Goal: Task Accomplishment & Management: Use online tool/utility

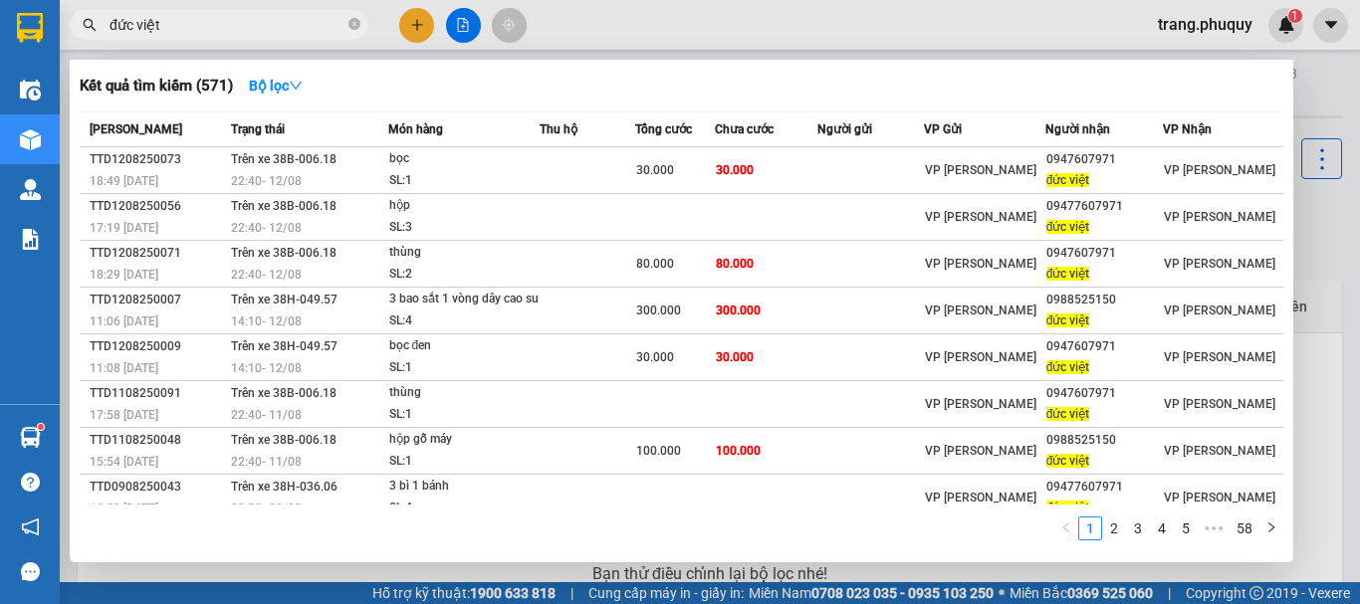
type input "đức việt"
click at [469, 30] on div at bounding box center [680, 302] width 1360 height 604
click at [352, 29] on icon "close-circle" at bounding box center [354, 24] width 12 height 12
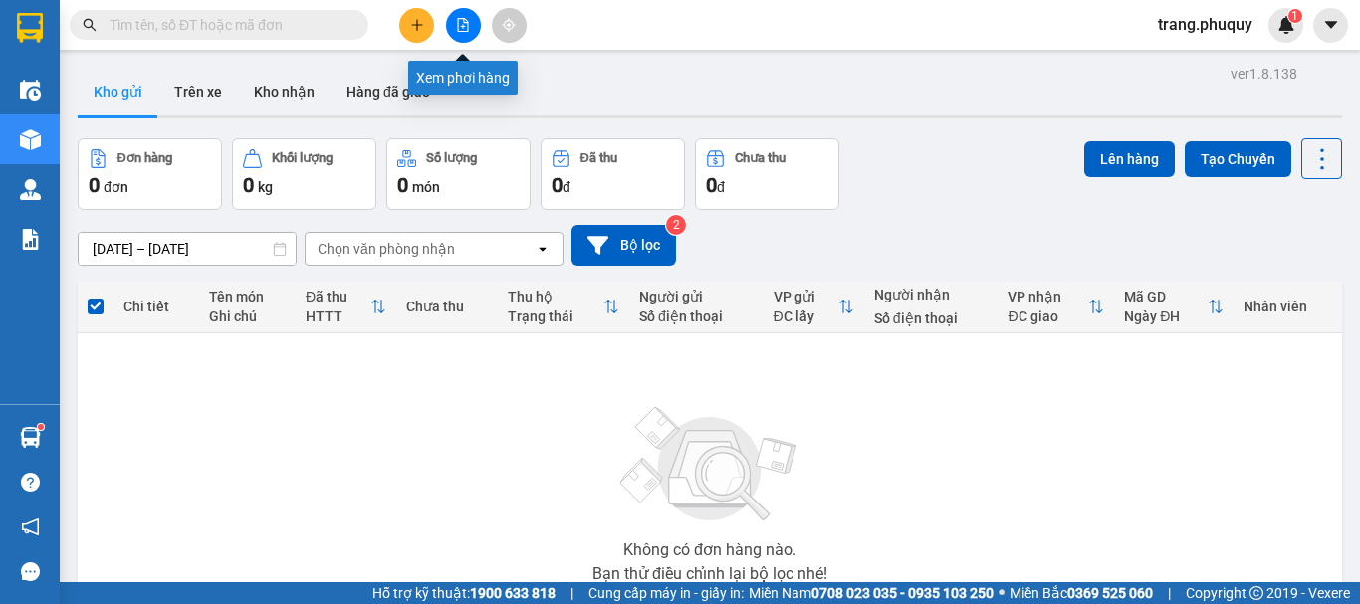
click at [463, 22] on icon "file-add" at bounding box center [463, 25] width 14 height 14
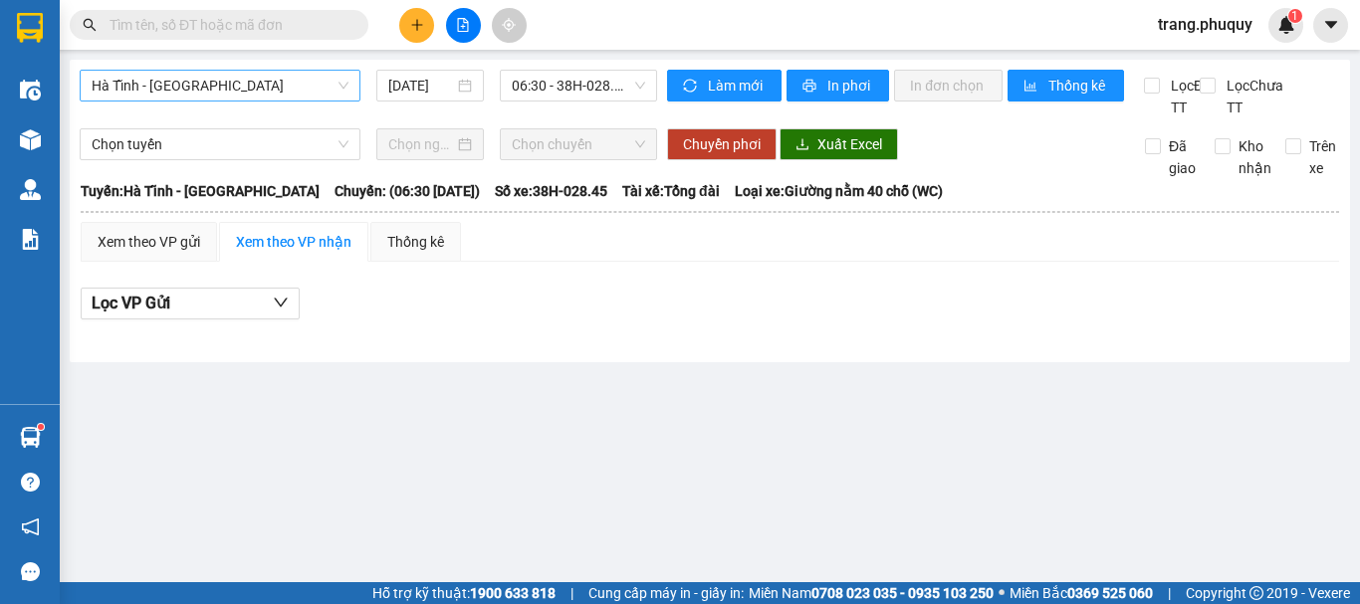
click at [276, 86] on span "Hà Tĩnh - [GEOGRAPHIC_DATA]" at bounding box center [220, 86] width 257 height 30
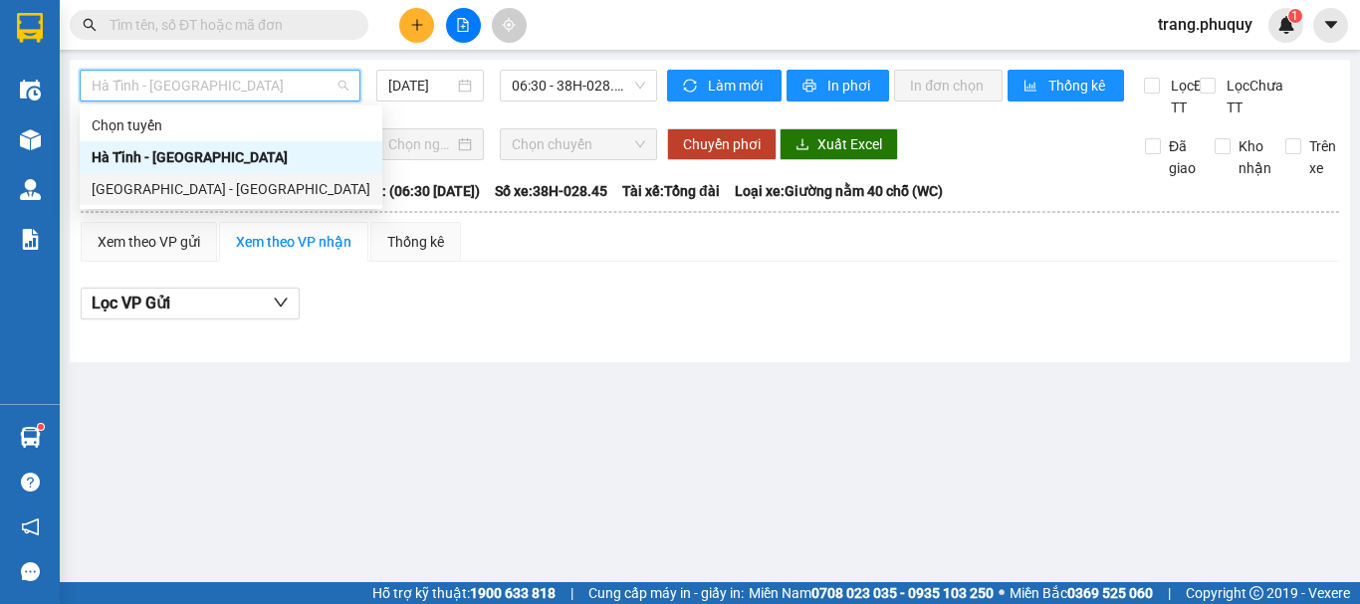
click at [149, 192] on div "[GEOGRAPHIC_DATA] - [GEOGRAPHIC_DATA]" at bounding box center [231, 189] width 279 height 22
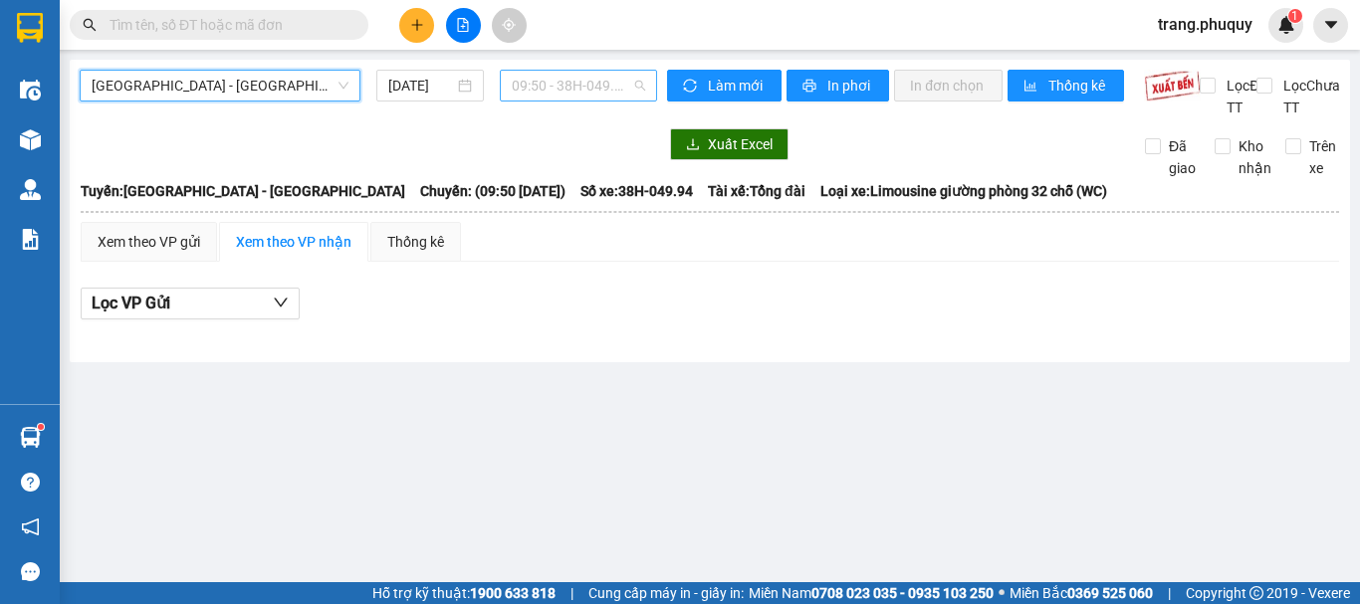
click at [564, 82] on span "09:50 - 38H-049.94" at bounding box center [578, 86] width 133 height 30
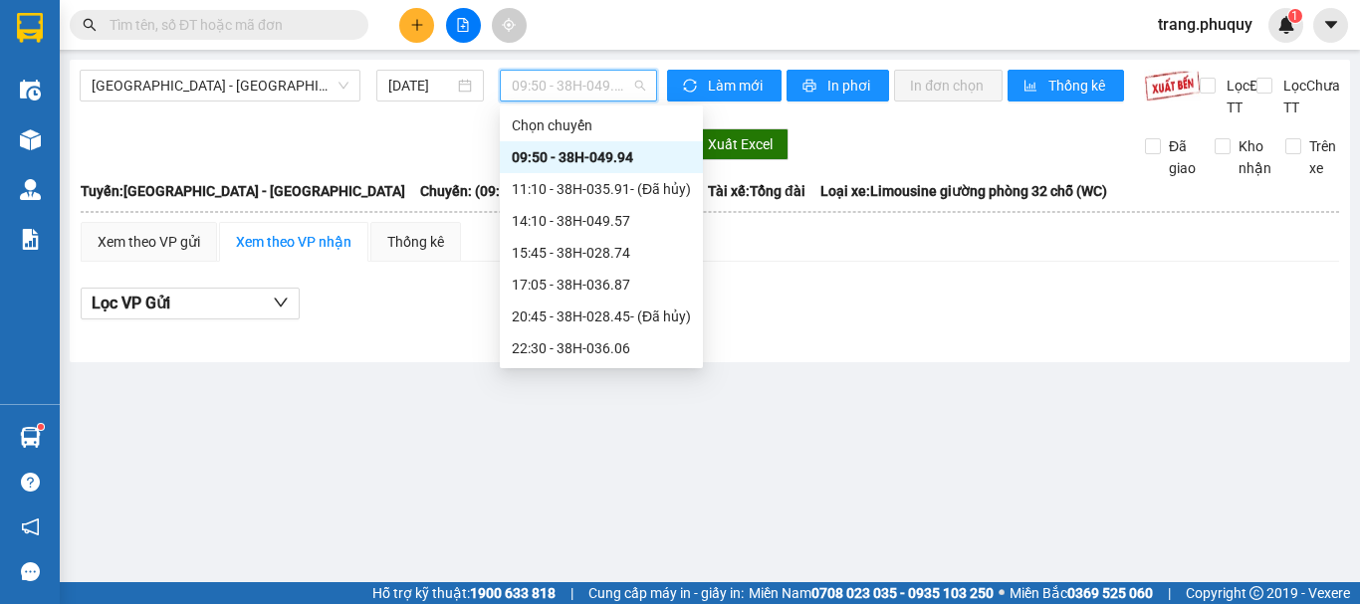
click at [569, 162] on div "09:50 - 38H-049.94" at bounding box center [601, 157] width 179 height 22
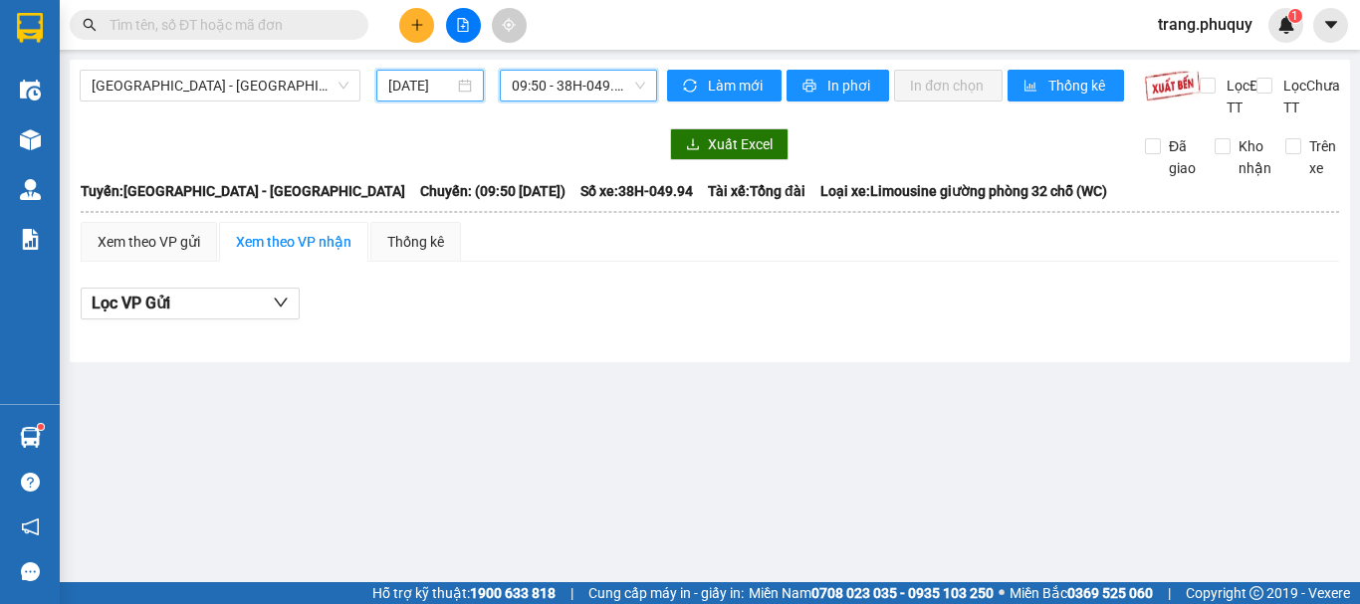
click at [428, 85] on input "[DATE]" at bounding box center [421, 86] width 66 height 22
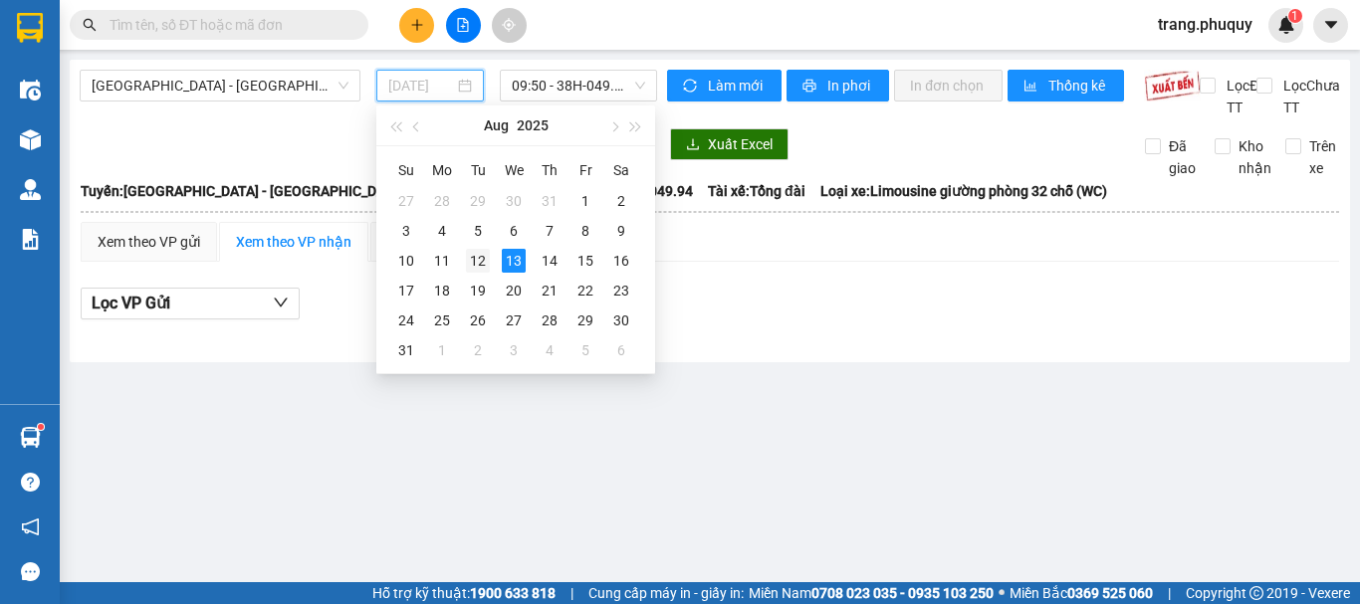
click at [479, 263] on div "12" at bounding box center [478, 261] width 24 height 24
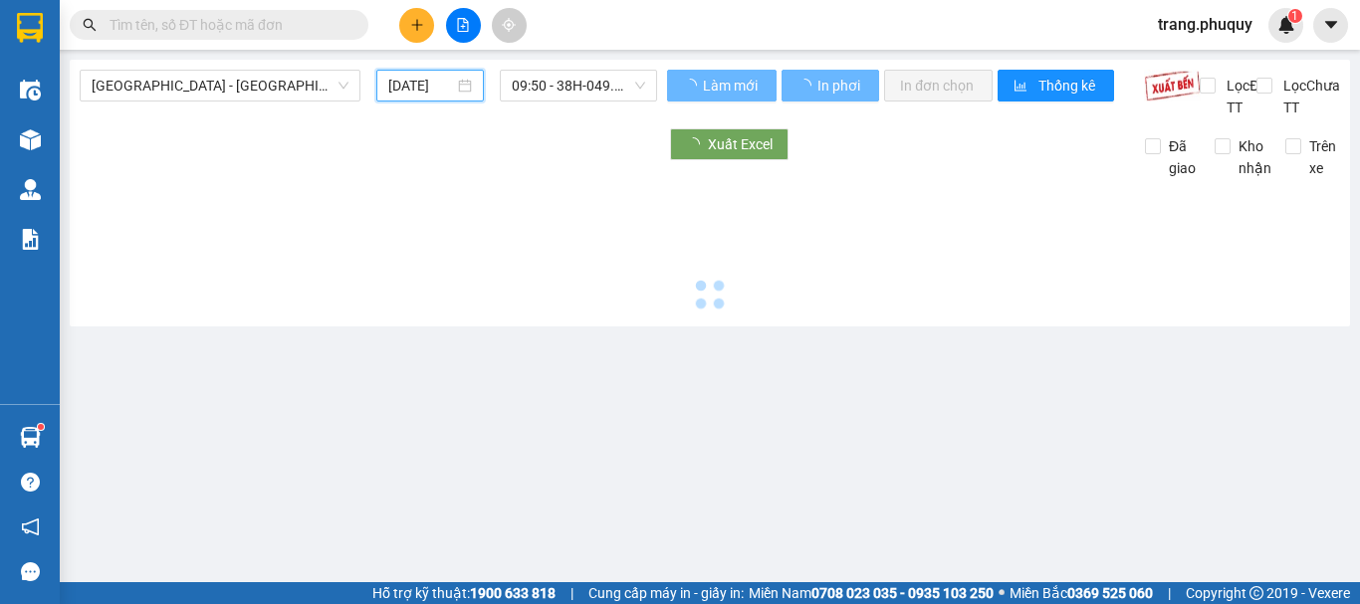
type input "[DATE]"
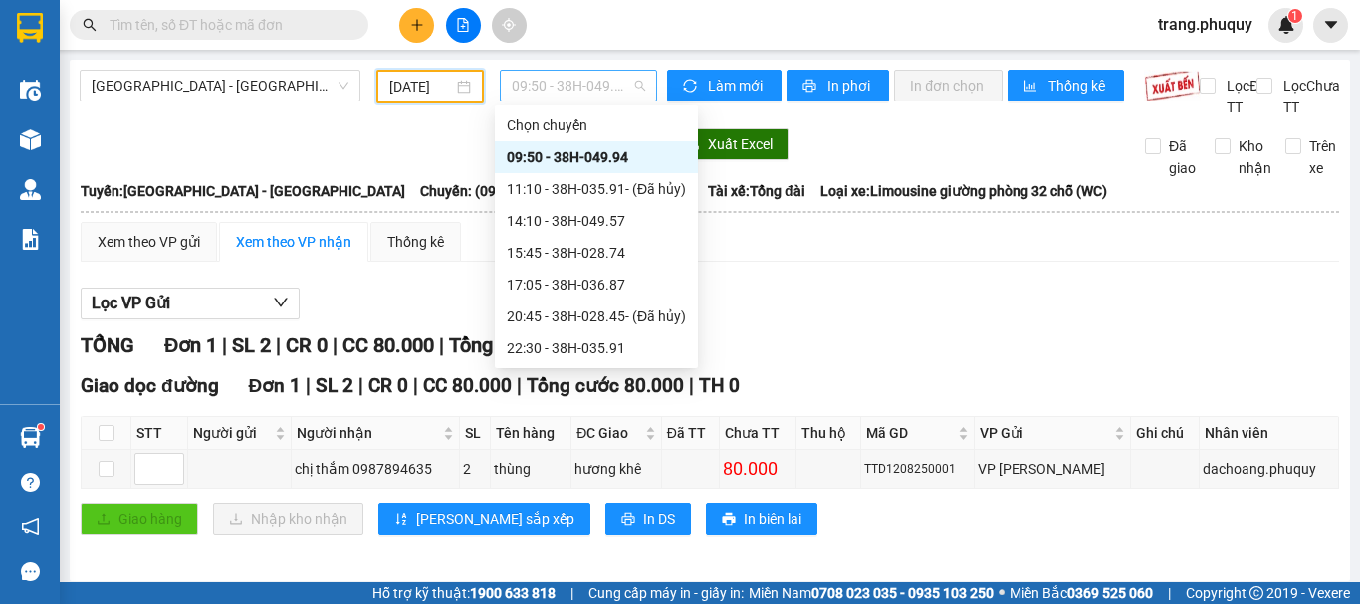
click at [564, 87] on span "09:50 - 38H-049.94" at bounding box center [578, 86] width 133 height 30
click at [547, 221] on div "14:10 - 38H-049.57" at bounding box center [596, 221] width 179 height 22
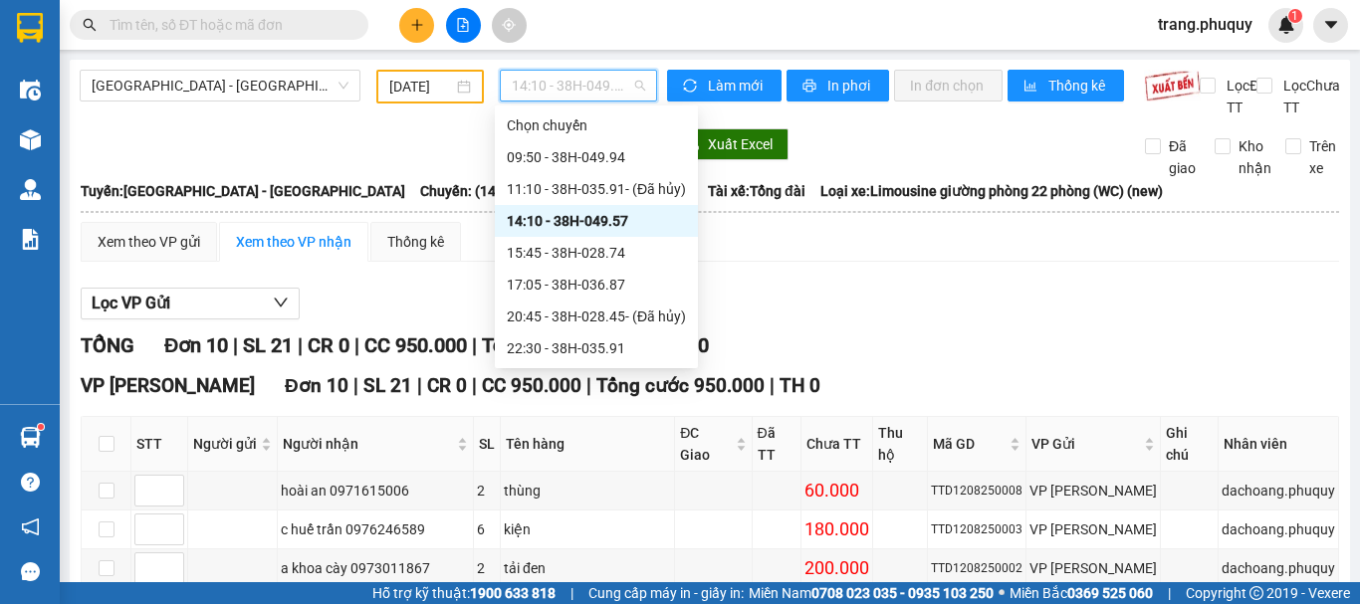
click at [580, 74] on span "14:10 - 38H-049.57" at bounding box center [578, 86] width 133 height 30
click at [548, 255] on div "15:45 - 38H-028.74" at bounding box center [596, 253] width 179 height 22
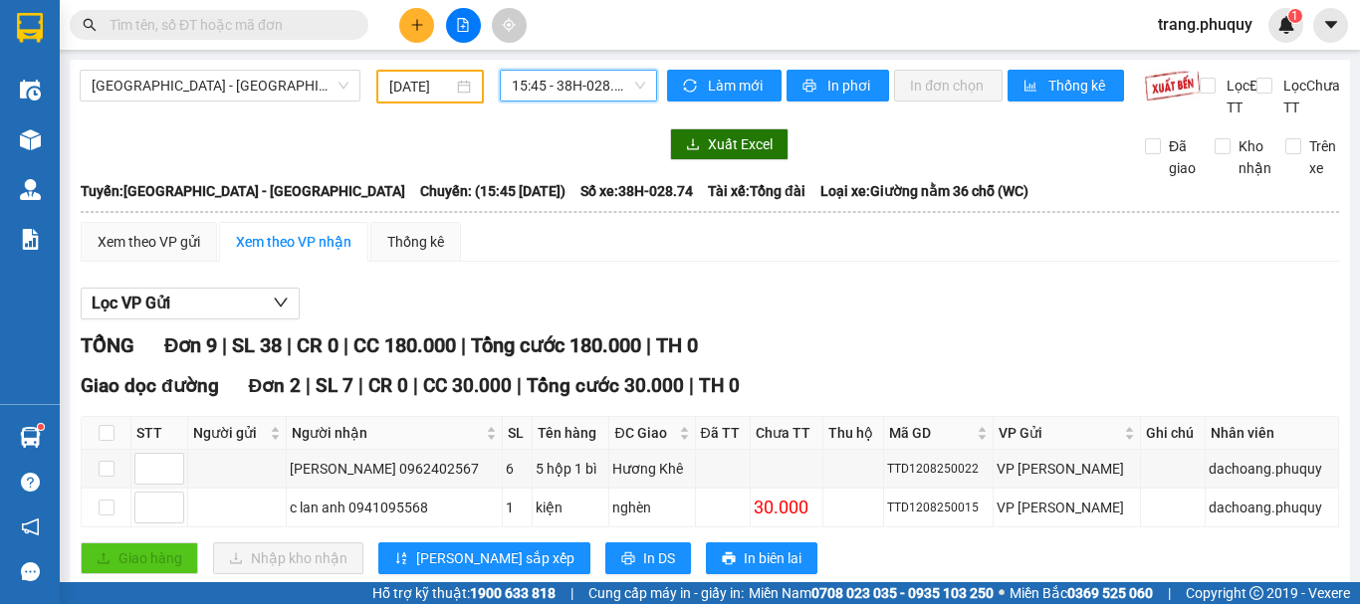
click at [580, 86] on span "15:45 - 38H-028.74" at bounding box center [578, 86] width 133 height 30
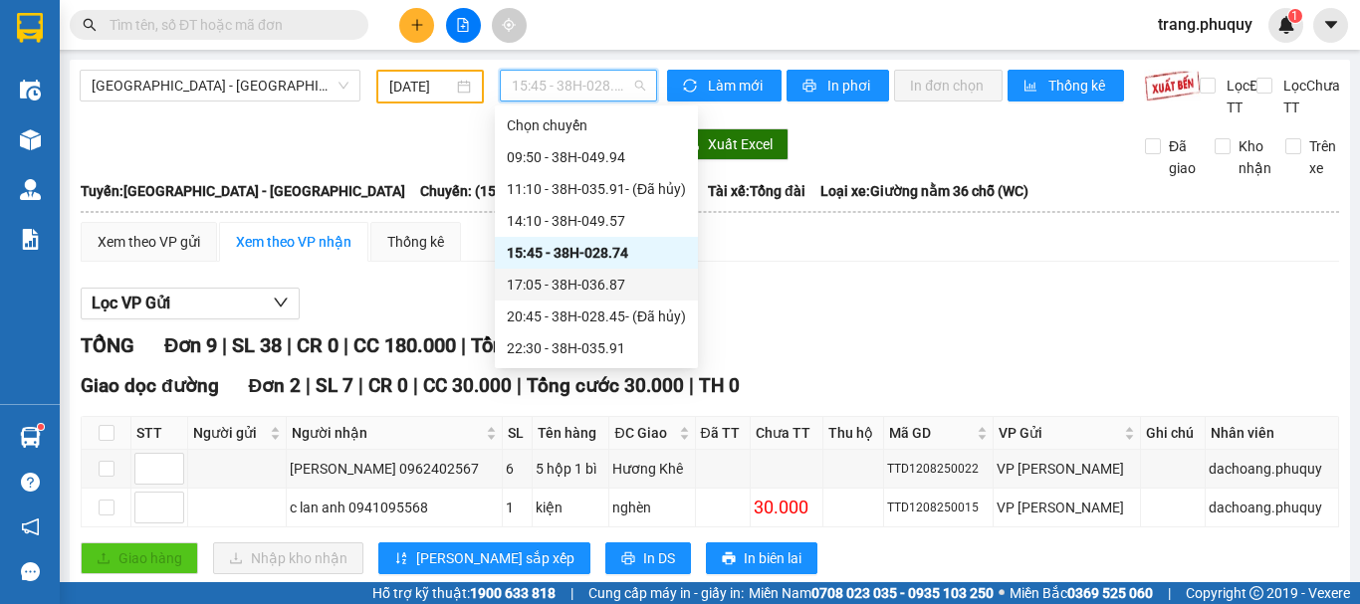
click at [530, 288] on div "17:05 - 38H-036.87" at bounding box center [596, 285] width 179 height 22
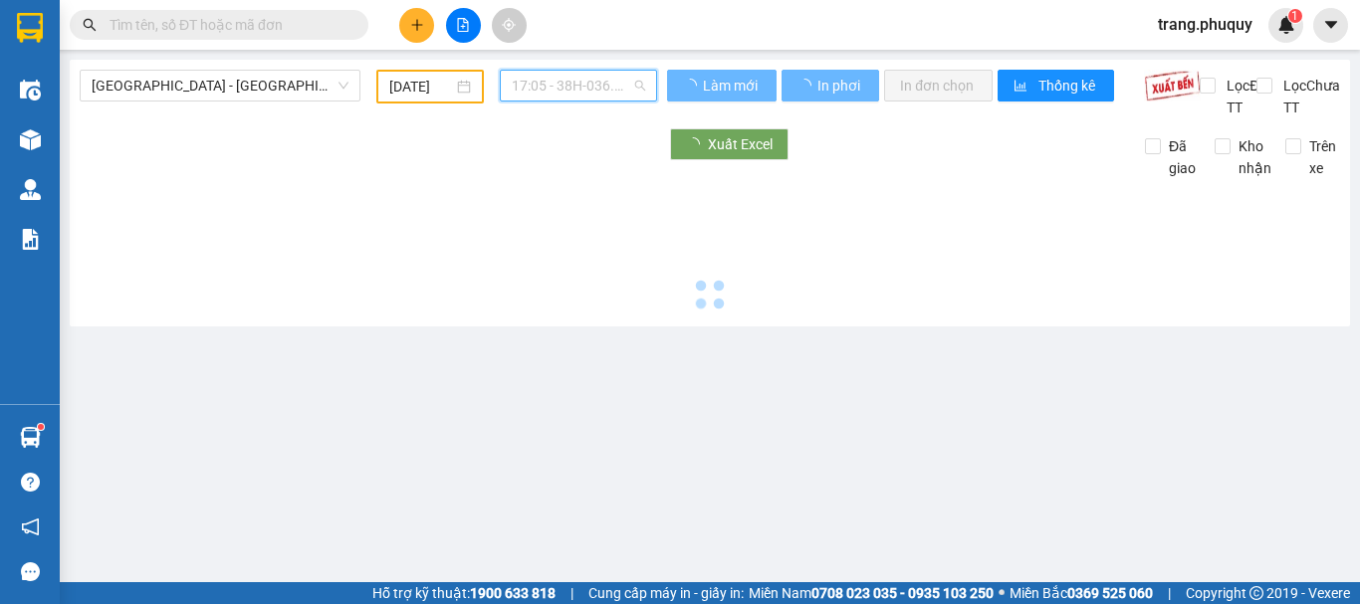
click at [559, 95] on span "17:05 - 38H-036.87" at bounding box center [578, 86] width 133 height 30
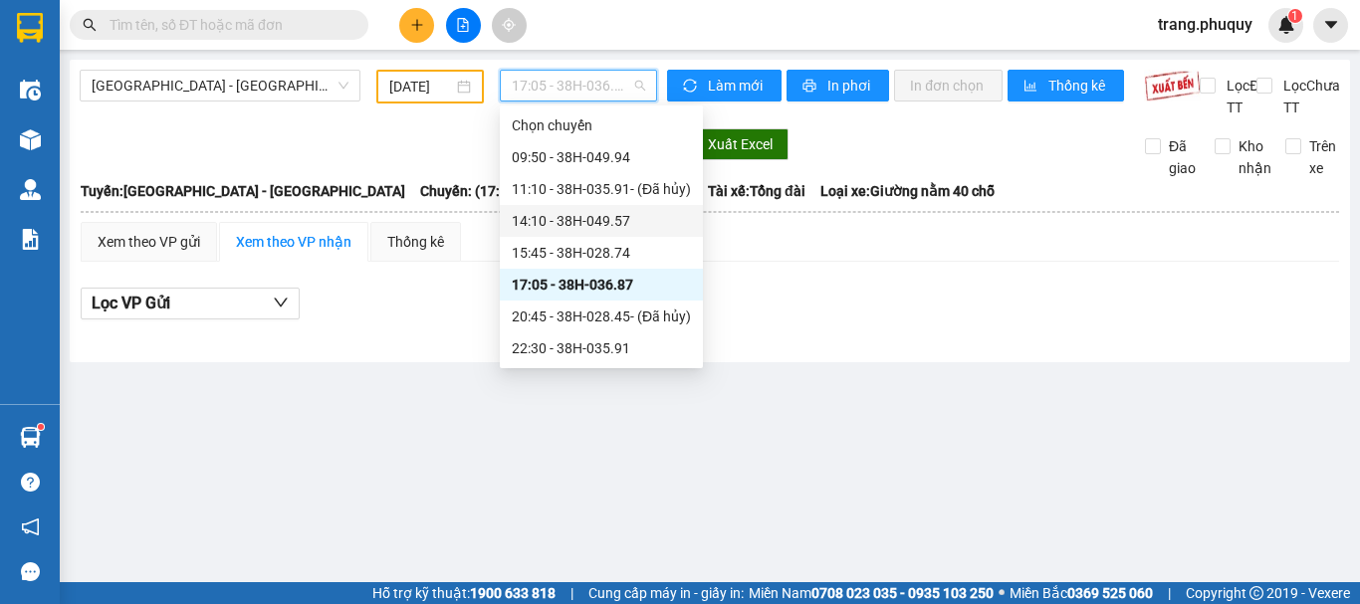
scroll to position [32, 0]
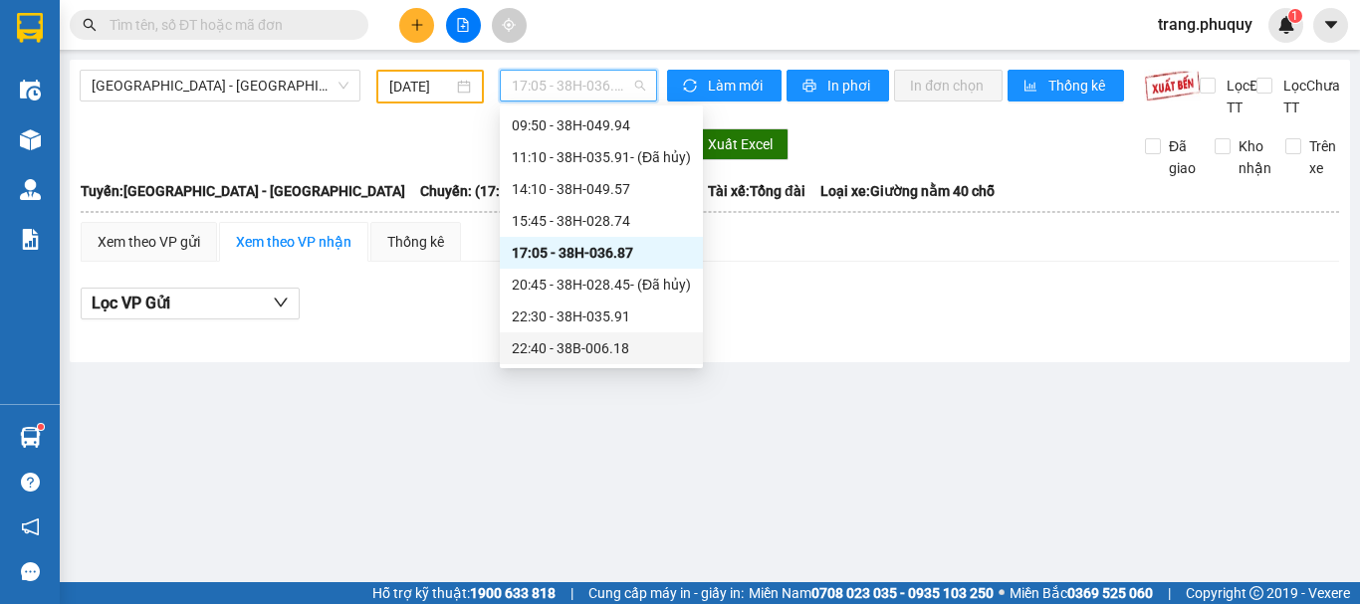
click at [573, 344] on div "22:40 - 38B-006.18" at bounding box center [601, 349] width 179 height 22
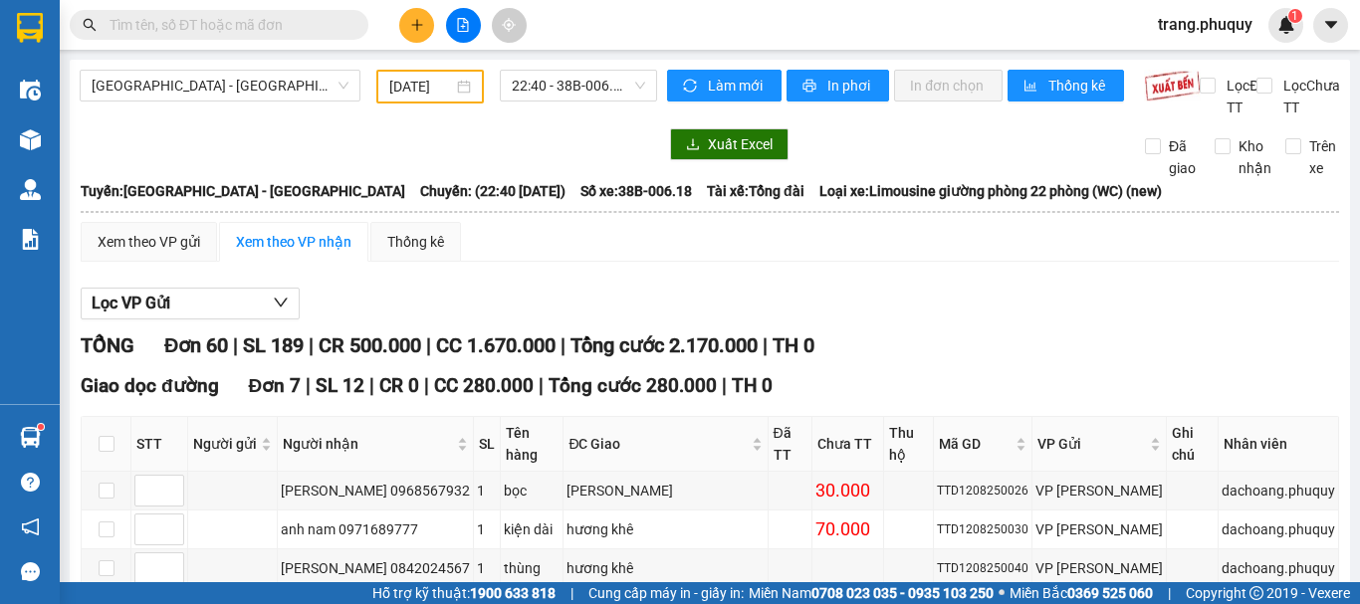
click at [888, 260] on div "Xem theo VP gửi Xem theo VP nhận Thống kê" at bounding box center [710, 242] width 1259 height 40
